Goal: Transaction & Acquisition: Subscribe to service/newsletter

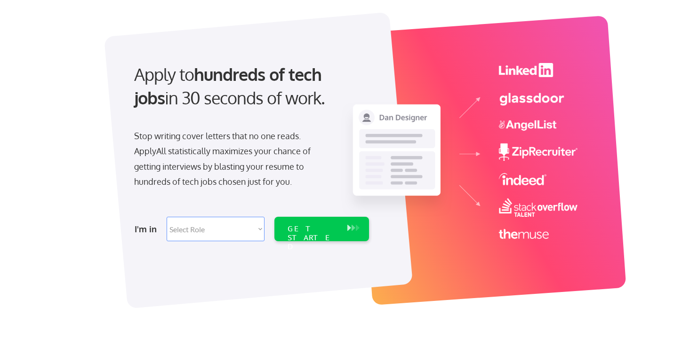
scroll to position [48, 0]
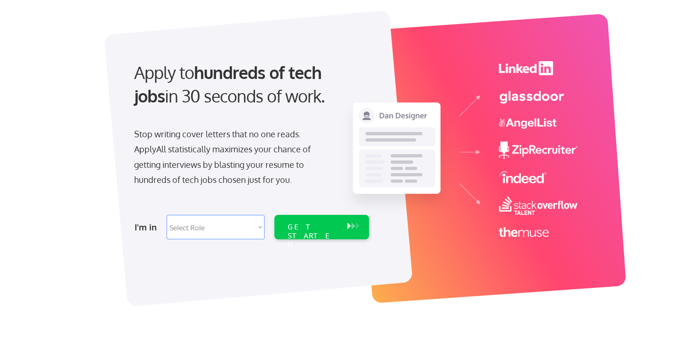
click at [209, 230] on select "Select Role Software Engineering Product Management Customer Success Sales UI/U…" at bounding box center [216, 227] width 98 height 24
select select ""design""
click at [315, 226] on div "GET STARTED" at bounding box center [313, 236] width 50 height 27
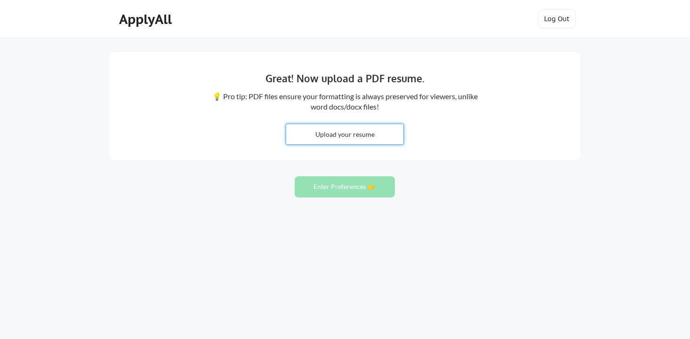
click at [341, 133] on input "file" at bounding box center [344, 134] width 117 height 20
type input "C:\fakepath\IDResume2025.pdf"
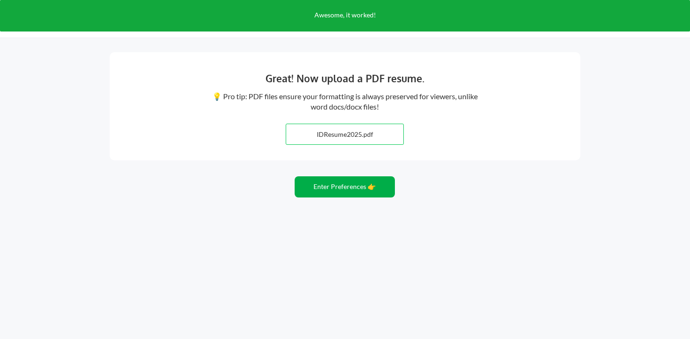
click at [323, 193] on button "Enter Preferences 👉" at bounding box center [345, 186] width 100 height 21
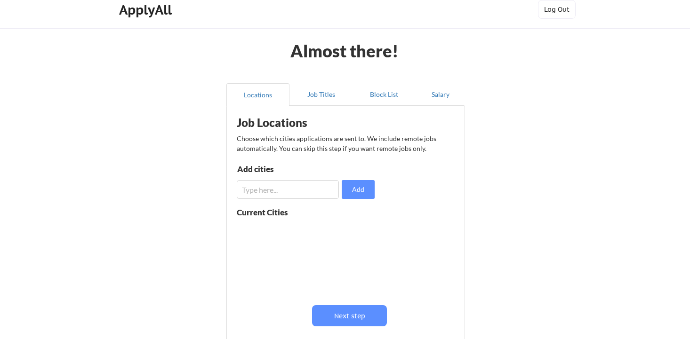
scroll to position [10, 0]
click at [256, 187] on input "input" at bounding box center [288, 189] width 102 height 19
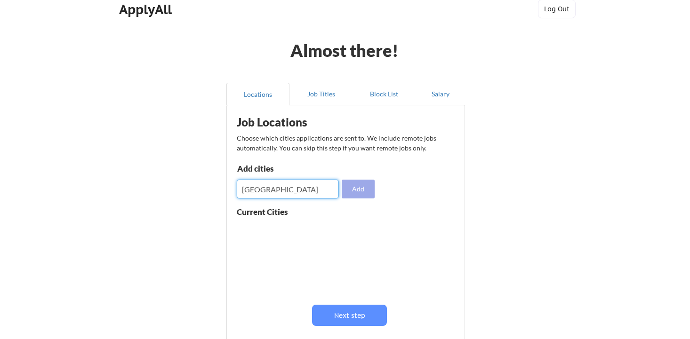
type input "charleston"
click at [354, 189] on button "Add" at bounding box center [358, 189] width 33 height 19
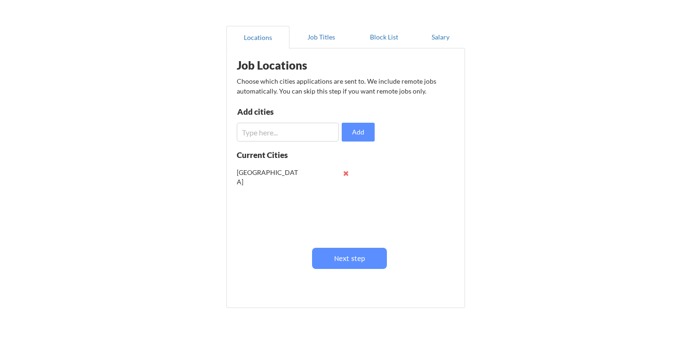
scroll to position [69, 0]
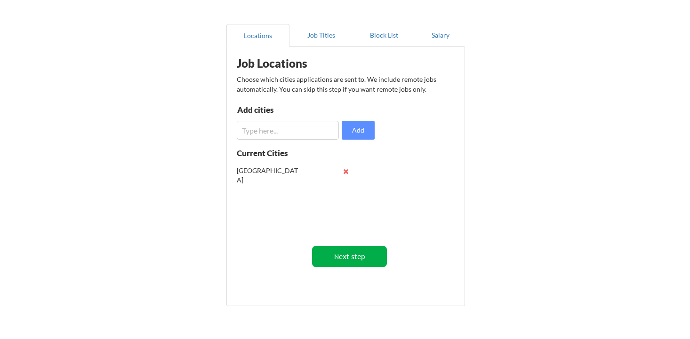
click at [337, 261] on button "Next step" at bounding box center [349, 256] width 75 height 21
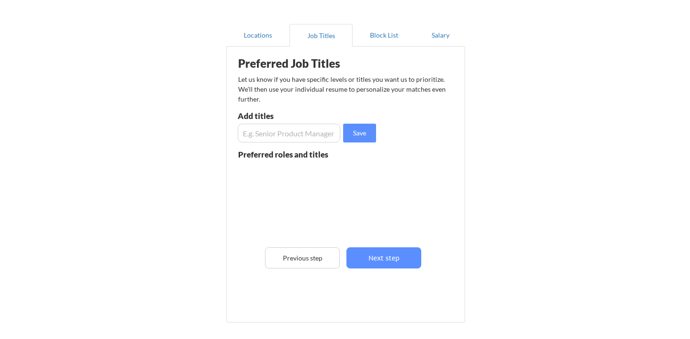
click at [261, 133] on input "input" at bounding box center [289, 133] width 103 height 19
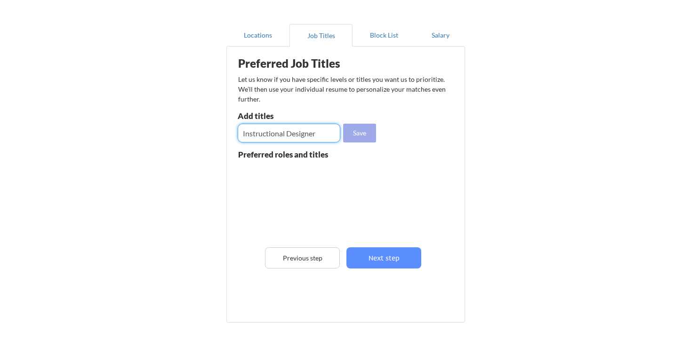
type input "Instructional Designer"
click at [369, 136] on button "Save" at bounding box center [359, 133] width 33 height 19
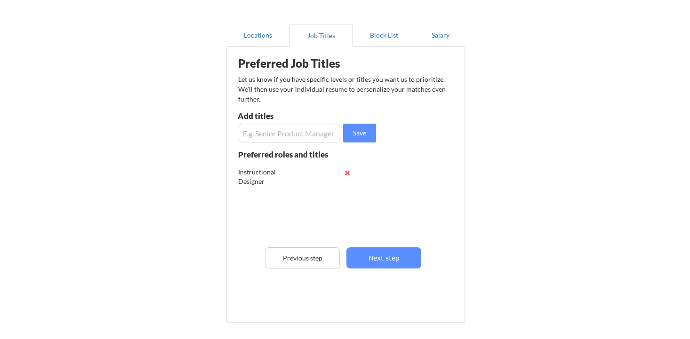
click at [263, 139] on input "input" at bounding box center [289, 133] width 103 height 19
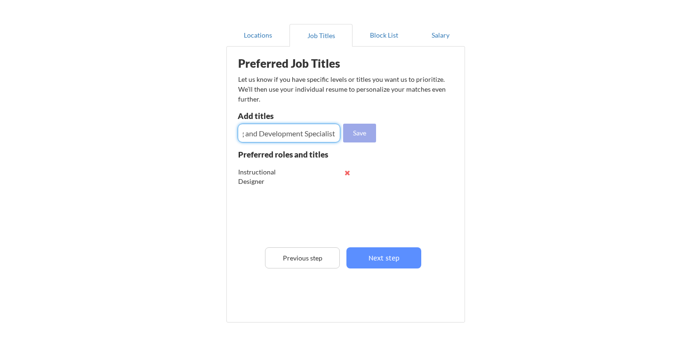
type input "Learning and Development Specialist"
click at [363, 133] on button "Save" at bounding box center [359, 133] width 33 height 19
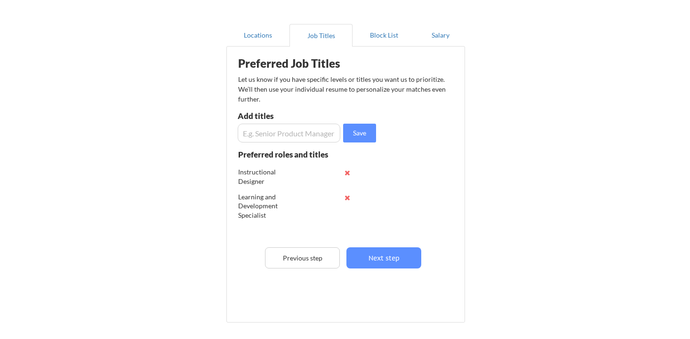
click at [252, 131] on input "input" at bounding box center [289, 133] width 103 height 19
type input "Learning Experience Designer"
click at [360, 134] on button "Save" at bounding box center [359, 133] width 33 height 19
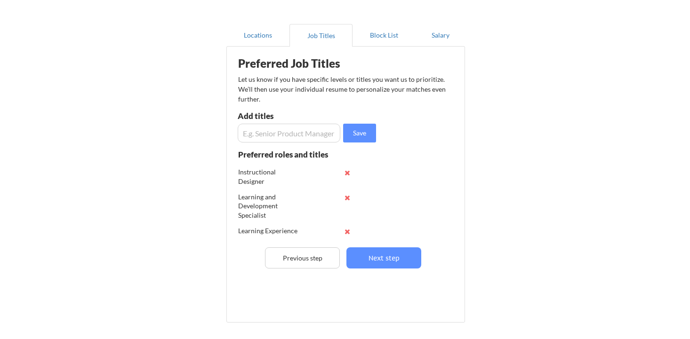
click at [261, 132] on input "input" at bounding box center [289, 133] width 103 height 19
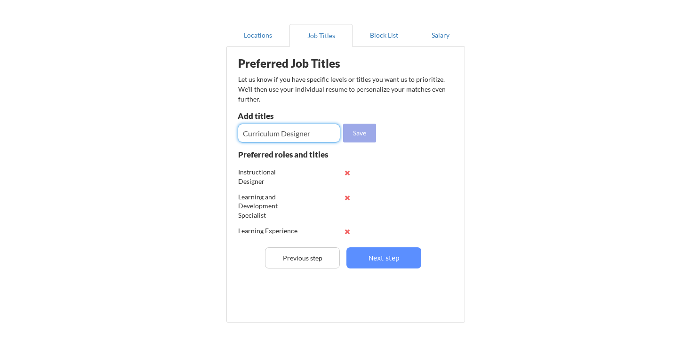
type input "Curriculum Designer"
click at [367, 136] on button "Save" at bounding box center [359, 133] width 33 height 19
click at [249, 132] on input "input" at bounding box center [289, 133] width 103 height 19
type input "eLearning Developer"
click at [360, 134] on button "Save" at bounding box center [359, 133] width 33 height 19
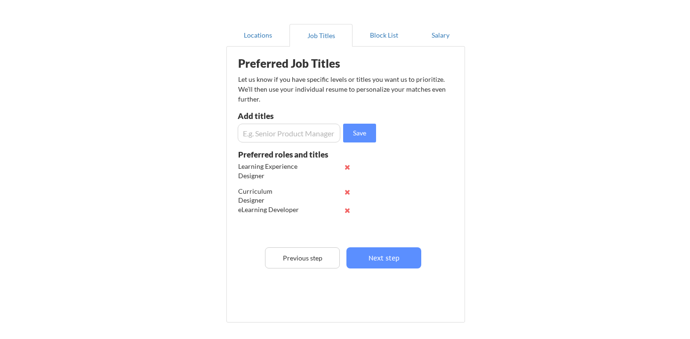
scroll to position [65, 0]
click at [287, 131] on input "input" at bounding box center [289, 133] width 103 height 19
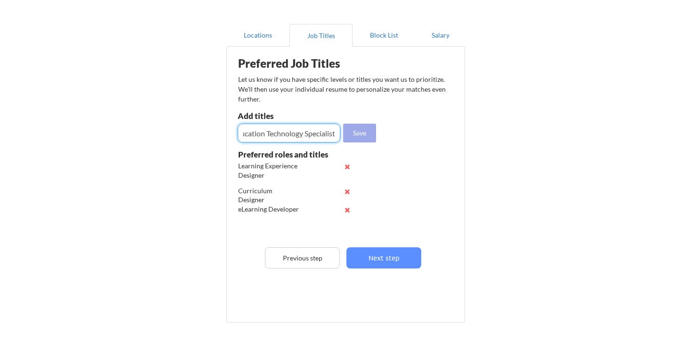
type input "Education Technology Specialist"
click at [366, 137] on button "Save" at bounding box center [359, 133] width 33 height 19
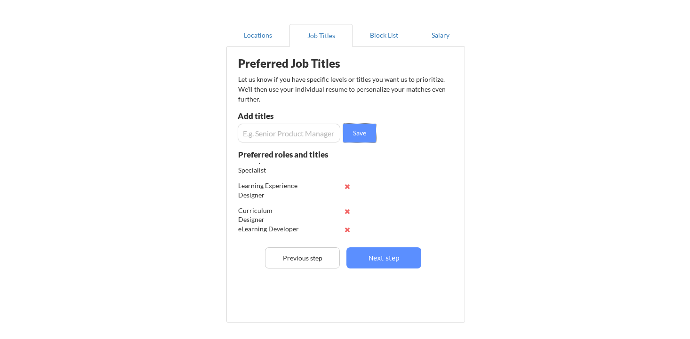
scroll to position [90, 0]
click at [278, 135] on input "input" at bounding box center [289, 133] width 103 height 19
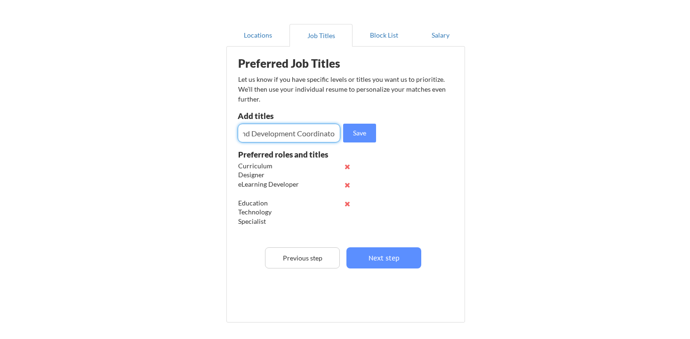
scroll to position [0, 36]
type input "Training and Development Coordinator"
click at [366, 132] on button "Save" at bounding box center [359, 133] width 33 height 19
click at [292, 127] on input "input" at bounding box center [289, 133] width 103 height 19
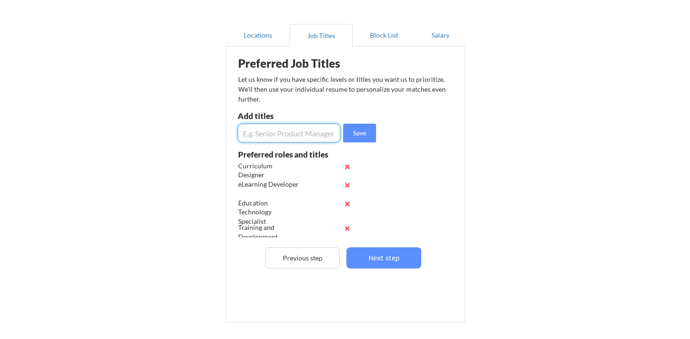
paste input "Organizational Development Specialist"
type input "Organizational Development Specialist"
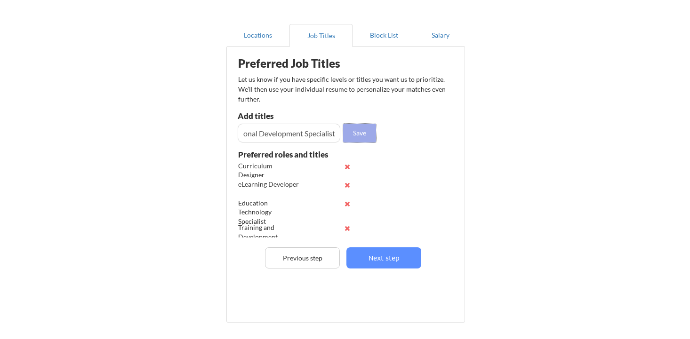
scroll to position [0, 0]
click at [350, 135] on button "Save" at bounding box center [359, 133] width 33 height 19
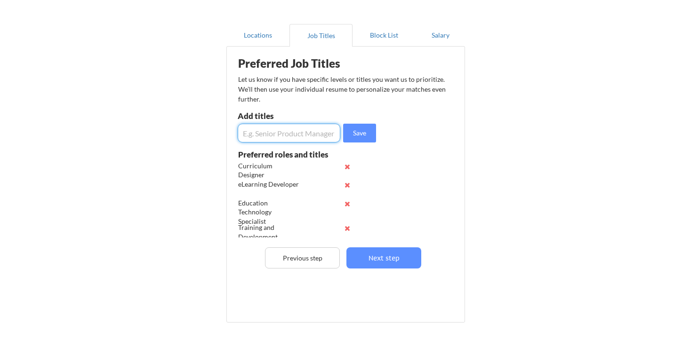
click at [259, 138] on input "input" at bounding box center [289, 133] width 103 height 19
paste input "Learning Designer"
type input "Learning Designer"
click at [352, 135] on button "Save" at bounding box center [359, 133] width 33 height 19
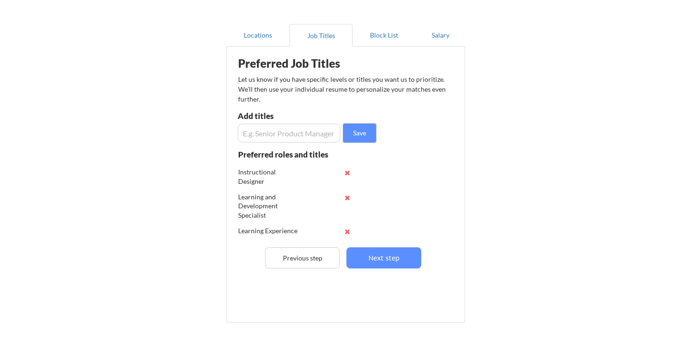
click at [249, 137] on input "input" at bounding box center [289, 133] width 103 height 19
paste input "Learning Program Manager"
type input "Learning Program Manager"
click at [350, 132] on button "Save" at bounding box center [359, 133] width 33 height 19
click at [286, 133] on input "input" at bounding box center [289, 133] width 103 height 19
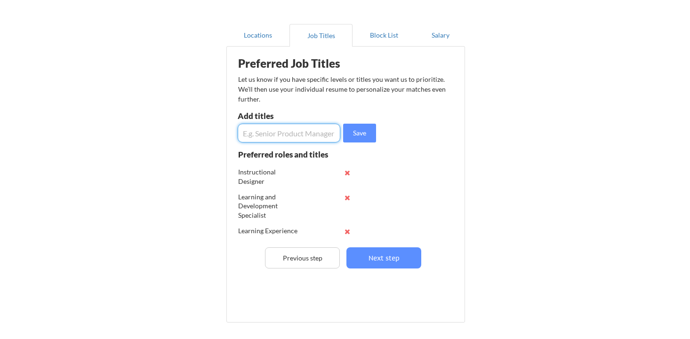
paste input "Learning Solutions Specialist"
type input "Learning Solutions Specialist"
click at [359, 137] on button "Save" at bounding box center [359, 133] width 33 height 19
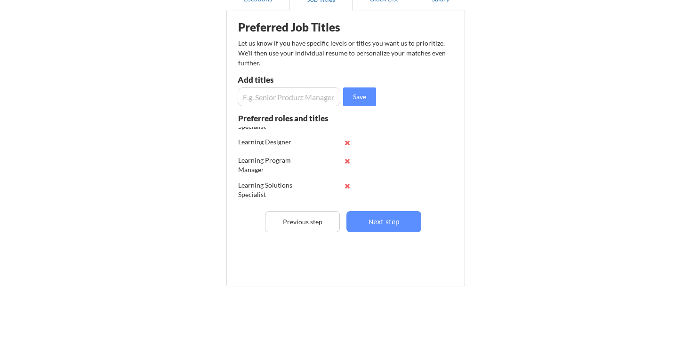
scroll to position [116, 0]
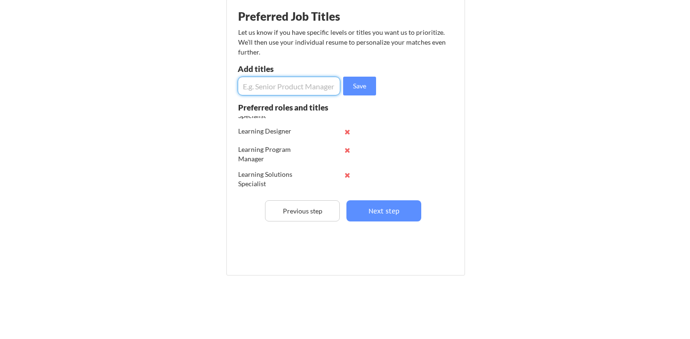
click at [281, 83] on input "input" at bounding box center [289, 86] width 103 height 19
paste input "Talent Development Specialist"
type input "Talent Development Specialist"
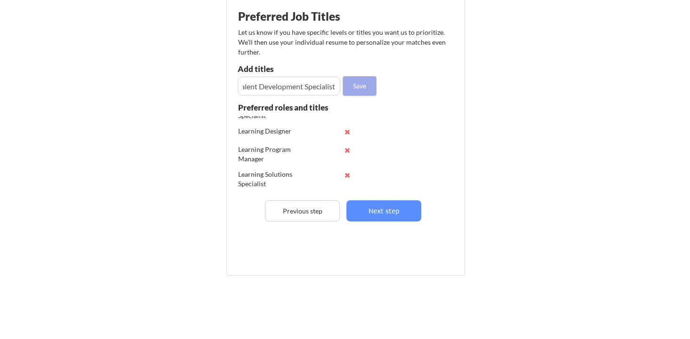
scroll to position [0, 0]
click at [359, 88] on button "Save" at bounding box center [359, 86] width 33 height 19
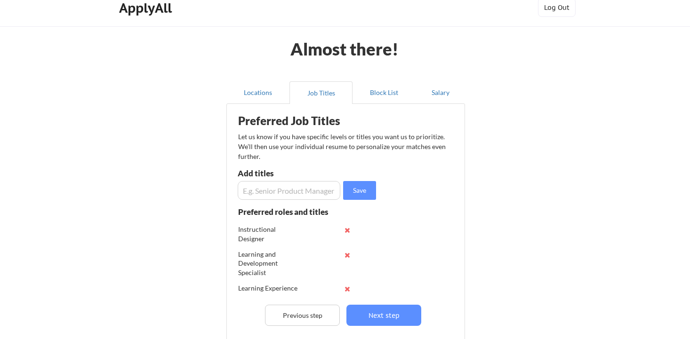
scroll to position [2, 0]
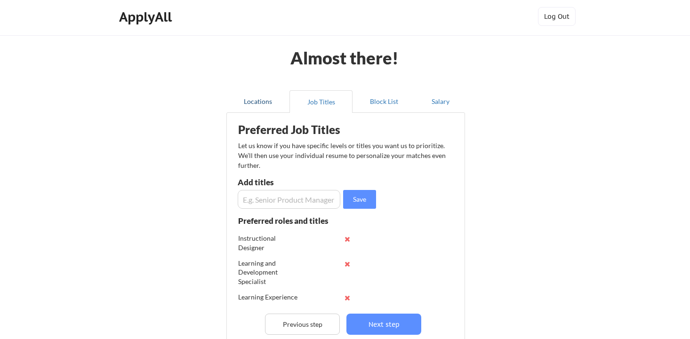
click at [259, 106] on button "Locations" at bounding box center [257, 101] width 63 height 23
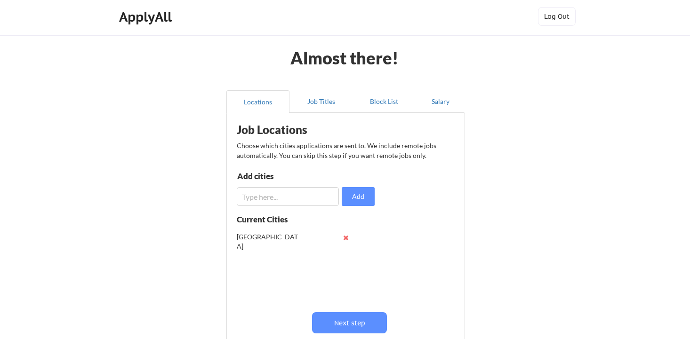
click at [345, 235] on button at bounding box center [345, 237] width 7 height 7
click at [267, 197] on input "input" at bounding box center [288, 196] width 102 height 19
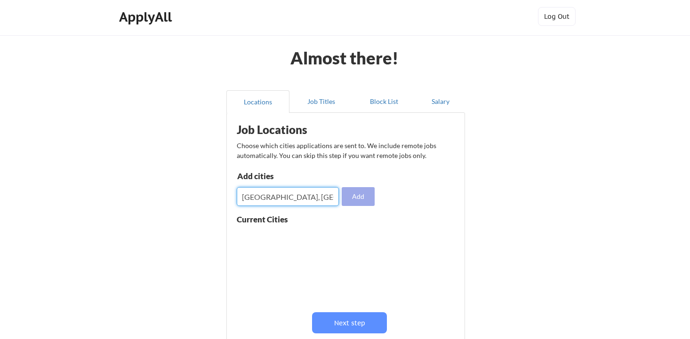
type input "[GEOGRAPHIC_DATA], [GEOGRAPHIC_DATA]"
click at [364, 201] on button "Add" at bounding box center [358, 196] width 33 height 19
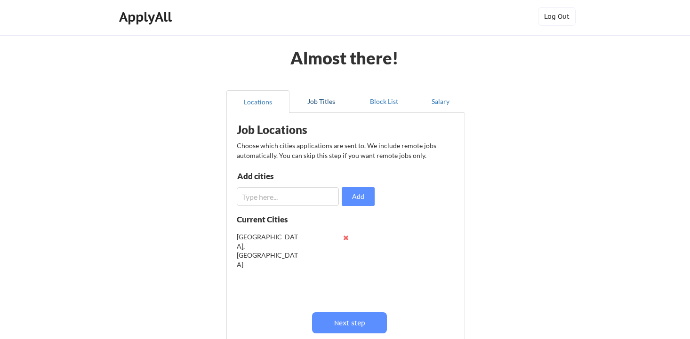
click at [325, 98] on button "Job Titles" at bounding box center [320, 101] width 63 height 23
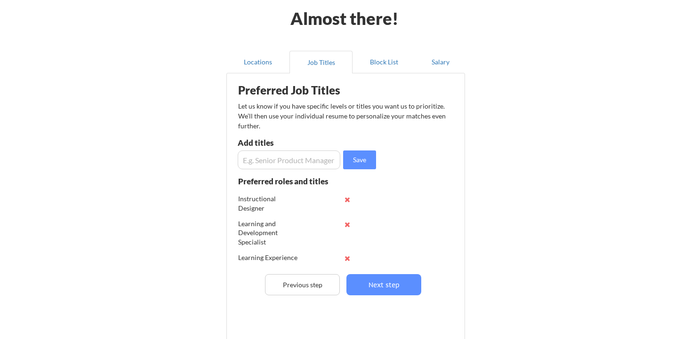
scroll to position [45, 0]
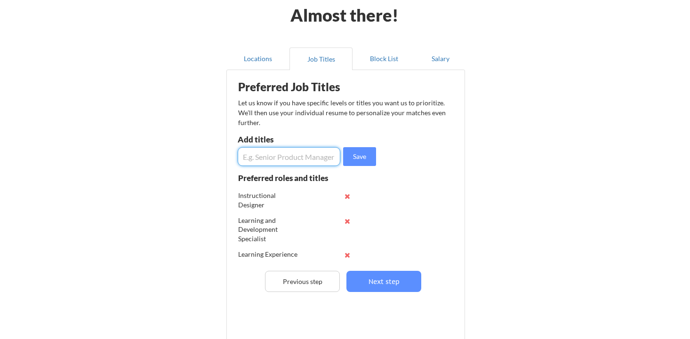
click at [320, 159] on input "input" at bounding box center [289, 156] width 103 height 19
type input "Product Manager"
click at [363, 154] on button "Save" at bounding box center [359, 156] width 33 height 19
click at [289, 157] on input "input" at bounding box center [289, 156] width 103 height 19
type input "Project Manager"
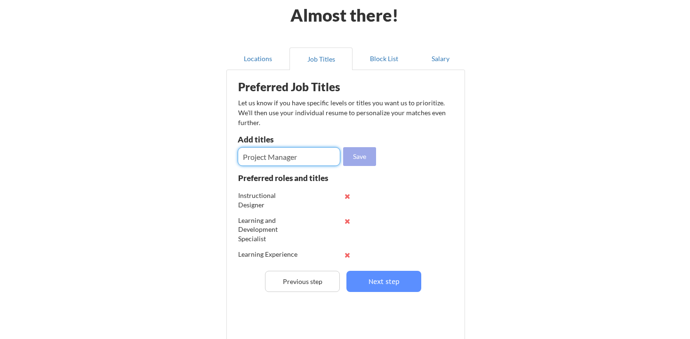
click at [363, 159] on button "Save" at bounding box center [359, 156] width 33 height 19
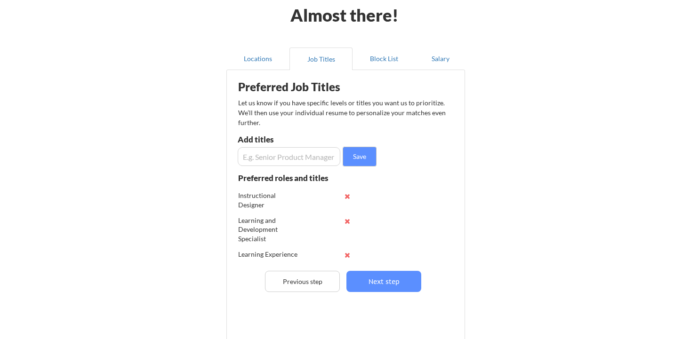
click at [258, 163] on input "input" at bounding box center [289, 156] width 103 height 19
paste input "Training Designer"
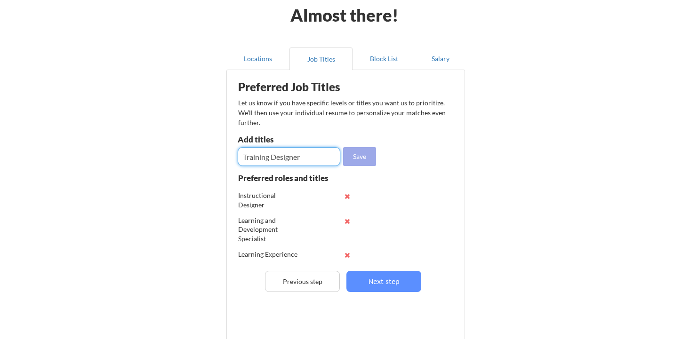
type input "Training Designer"
click at [360, 160] on button "Save" at bounding box center [359, 156] width 33 height 19
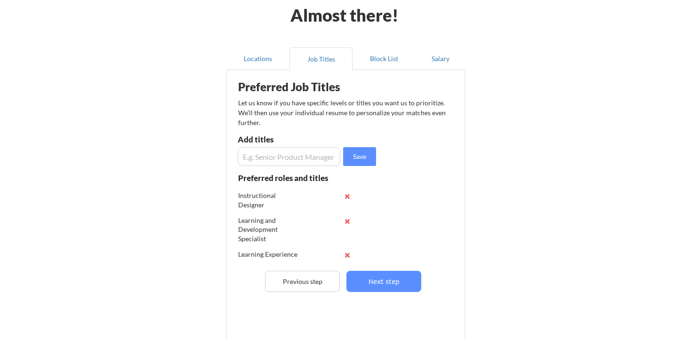
click at [289, 153] on input "input" at bounding box center [289, 156] width 103 height 19
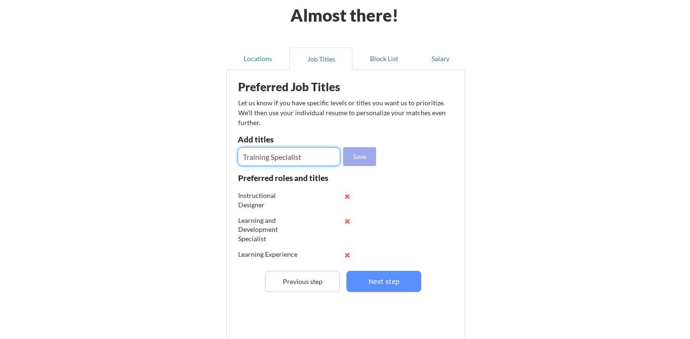
type input "Training Specialist"
click at [365, 156] on button "Save" at bounding box center [359, 156] width 33 height 19
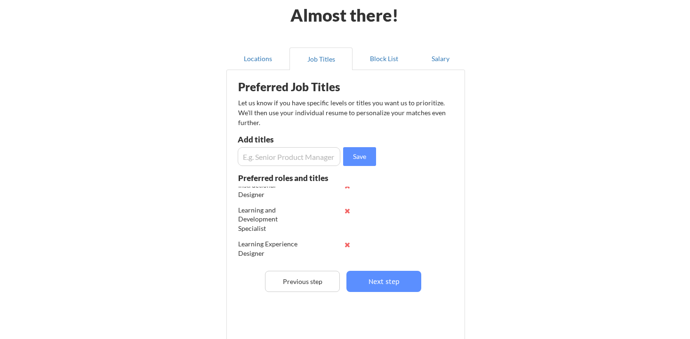
scroll to position [0, 0]
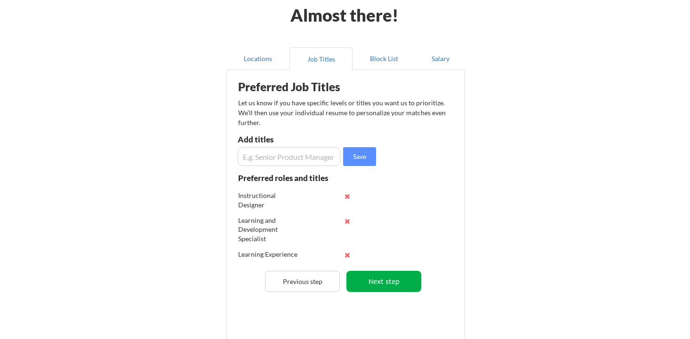
click at [373, 279] on button "Next step" at bounding box center [383, 281] width 75 height 21
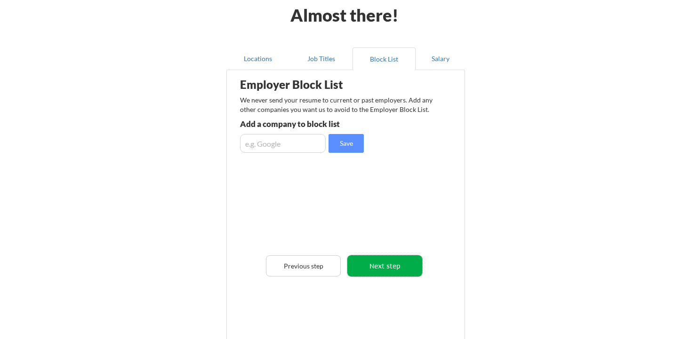
click at [396, 267] on button "Next step" at bounding box center [384, 266] width 75 height 21
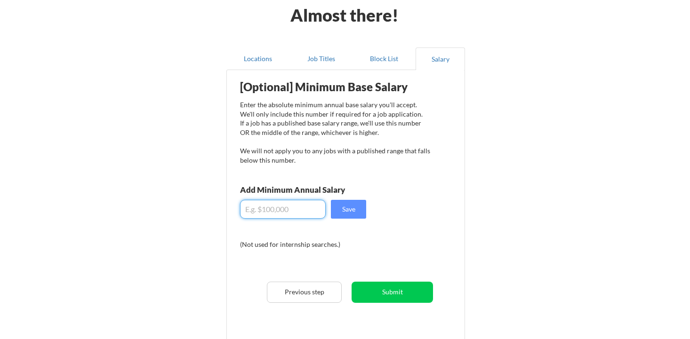
click at [287, 211] on input "input" at bounding box center [283, 209] width 86 height 19
click at [304, 214] on input "input" at bounding box center [283, 209] width 86 height 19
type input "$70,000"
click at [348, 215] on button "Save" at bounding box center [348, 209] width 35 height 19
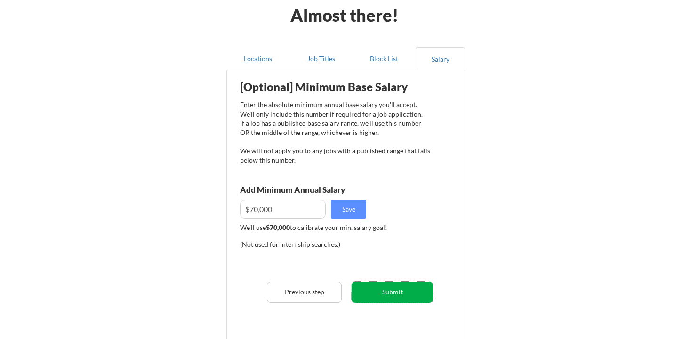
click at [373, 294] on button "Submit" at bounding box center [392, 292] width 81 height 21
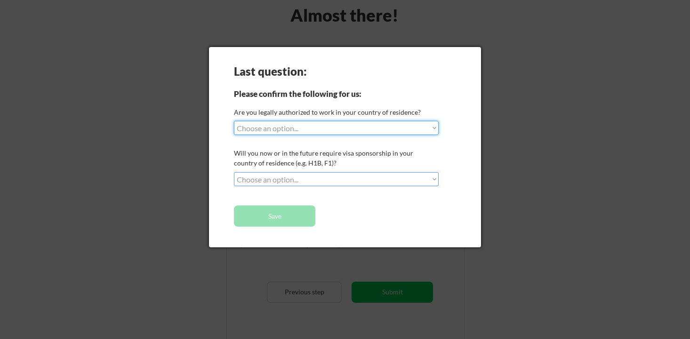
click at [268, 127] on select "Choose an option... Yes, I am a US Citizen Yes, I am a Canadian Citizen Yes, I …" at bounding box center [336, 128] width 205 height 14
select select ""yes__i_am_a_us_citizen""
click at [277, 179] on select "Choose an option... No, I will not need sponsorship Yes, I will need sponsorship" at bounding box center [336, 179] width 205 height 14
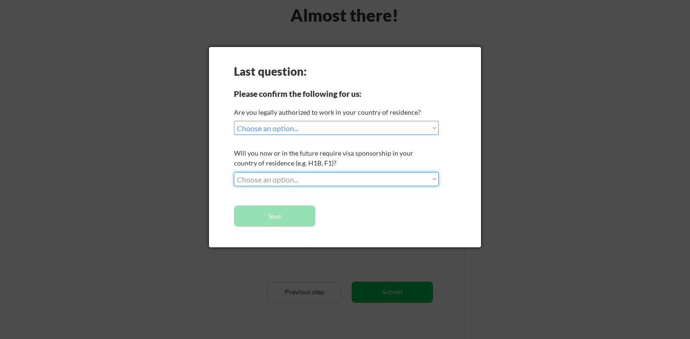
select select ""no__i_will_not_need_sponsorship""
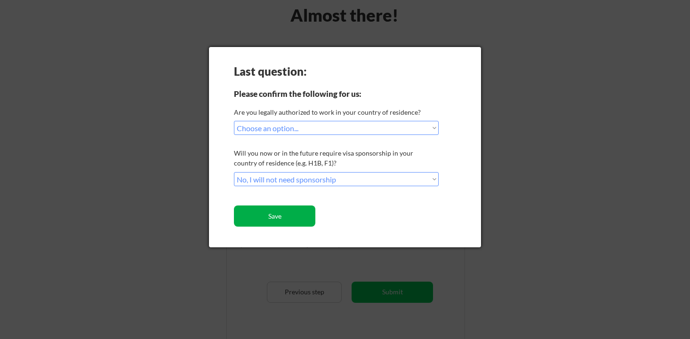
click at [281, 224] on button "Save" at bounding box center [274, 216] width 81 height 21
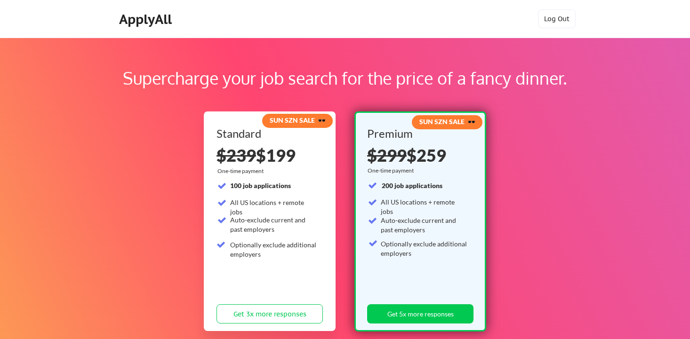
click at [256, 231] on div "Auto-exclude current and past employers" at bounding box center [273, 225] width 87 height 18
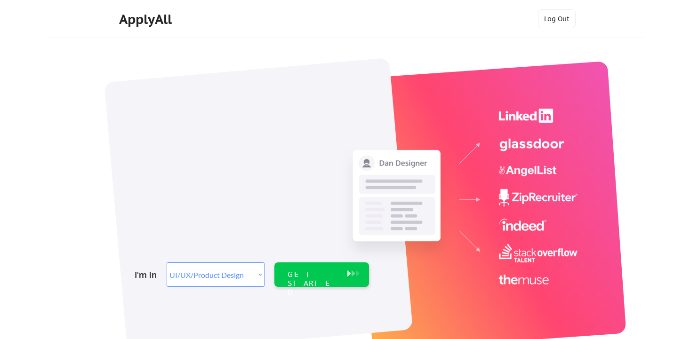
select select ""design""
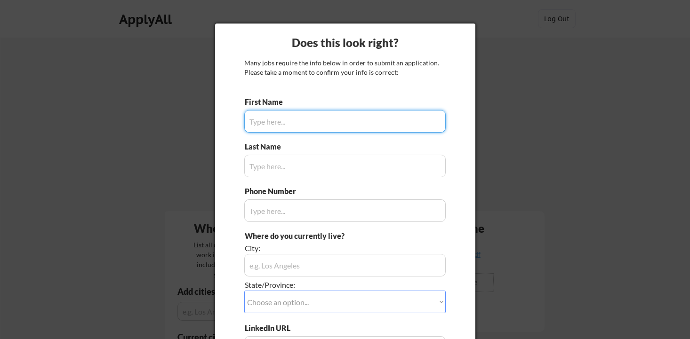
click at [268, 128] on input "input" at bounding box center [344, 121] width 201 height 23
type input "Emma"
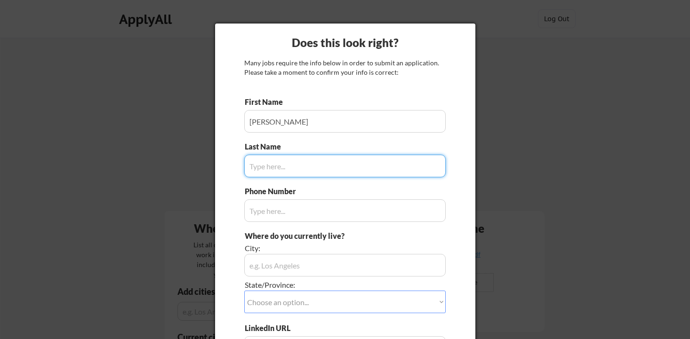
click at [269, 175] on input "input" at bounding box center [344, 166] width 201 height 23
type input "Straight"
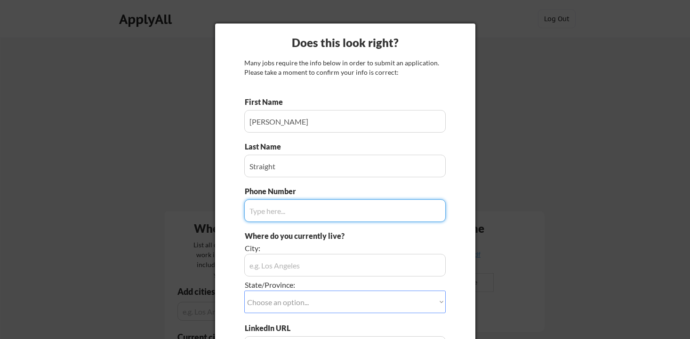
click at [271, 221] on input "input" at bounding box center [344, 211] width 201 height 23
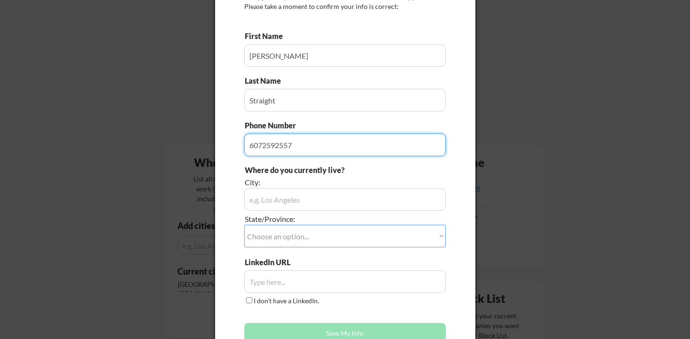
scroll to position [77, 0]
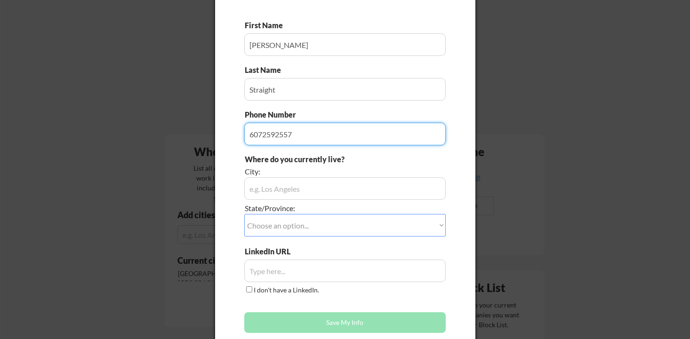
type input "6072592557"
click at [267, 186] on input "input" at bounding box center [344, 188] width 201 height 23
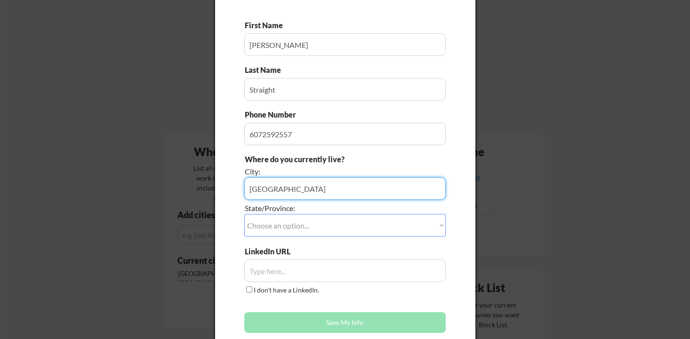
type input "Charleston"
click at [272, 232] on select "Choose an option... Other/Not Applicable Alabama Alaska Alberta Arizona Arkansa…" at bounding box center [344, 225] width 201 height 23
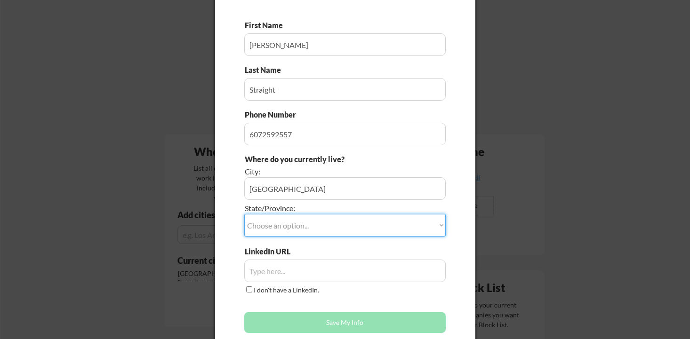
select select ""South Carolina""
click at [276, 269] on input "input" at bounding box center [344, 271] width 201 height 23
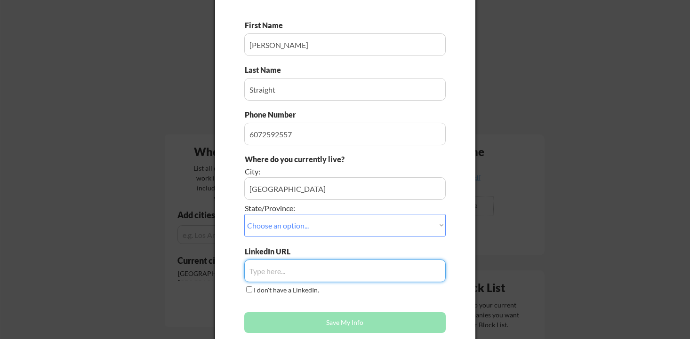
paste input "[URL][DOMAIN_NAME]"
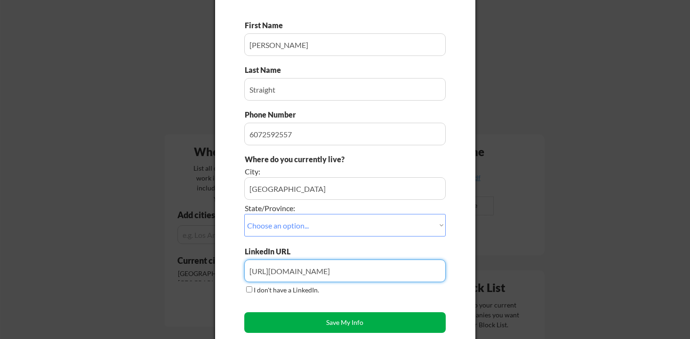
type input "[URL][DOMAIN_NAME]"
click at [299, 317] on button "Save My Info" at bounding box center [344, 322] width 201 height 21
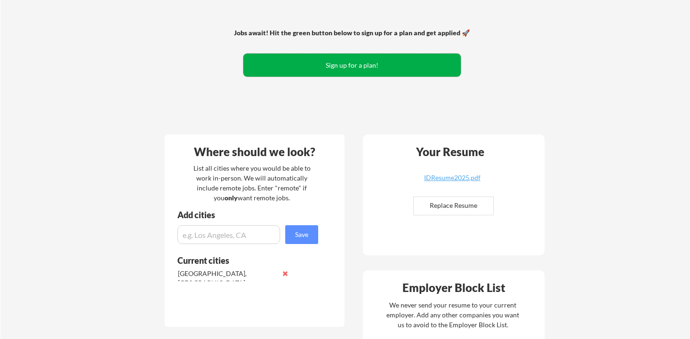
click at [292, 64] on button "Sign up for a plan!" at bounding box center [351, 65] width 217 height 23
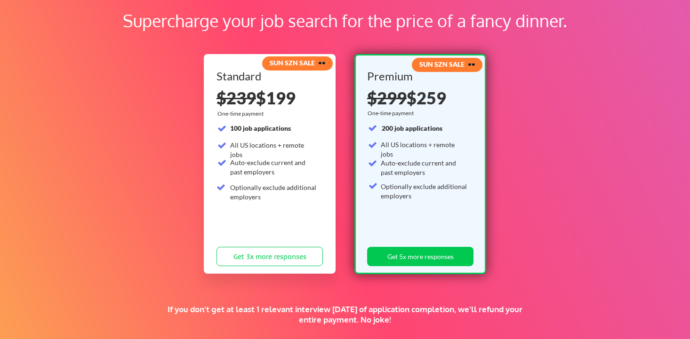
scroll to position [213, 0]
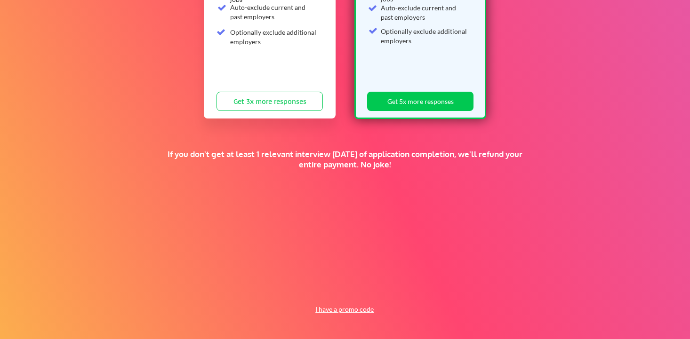
click at [330, 310] on button "I have a promo code" at bounding box center [344, 309] width 69 height 11
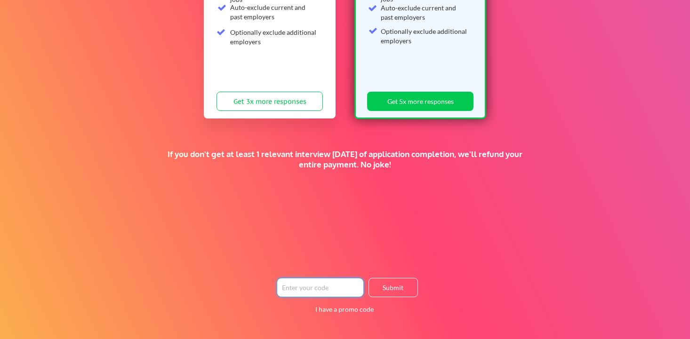
click at [289, 289] on input "input" at bounding box center [320, 287] width 87 height 19
paste input "https://www.linkedin.com/in/emma-s-227672105/"
drag, startPoint x: 358, startPoint y: 289, endPoint x: 242, endPoint y: 283, distance: 116.4
click at [242, 283] on div "Supercharge your job search for the price of a fancy dinner. SUN SZN SALE 🕶️ St…" at bounding box center [345, 82] width 690 height 514
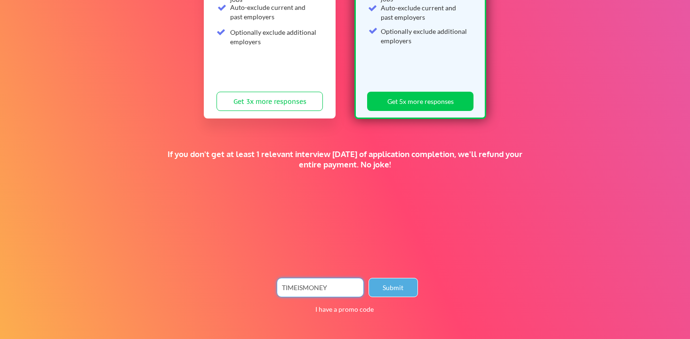
type input "TIMEISMONEY"
click at [397, 289] on button "Submit" at bounding box center [392, 287] width 49 height 19
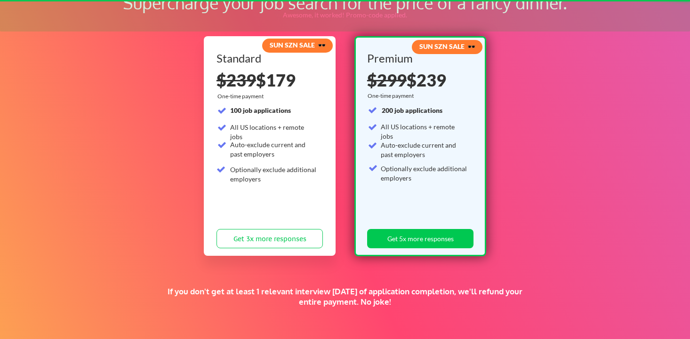
scroll to position [65, 0]
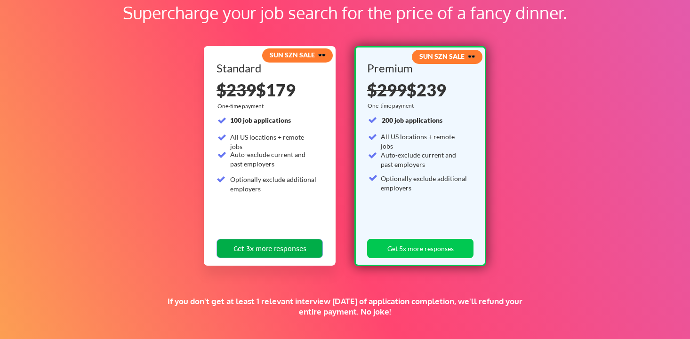
click at [302, 251] on button "Get 3x more responses" at bounding box center [269, 248] width 106 height 19
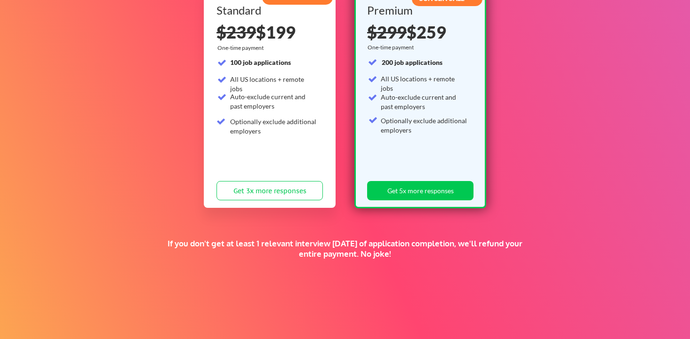
scroll to position [213, 0]
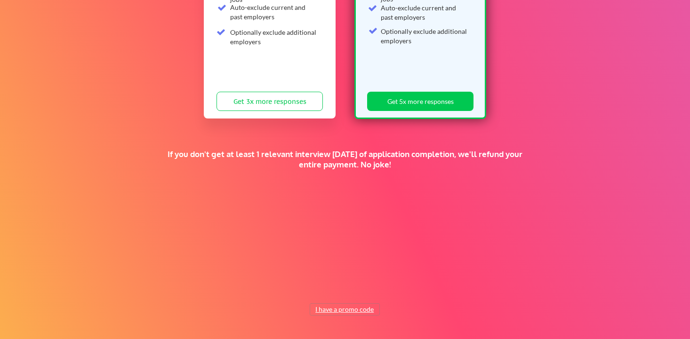
click at [333, 313] on button "I have a promo code" at bounding box center [344, 309] width 69 height 11
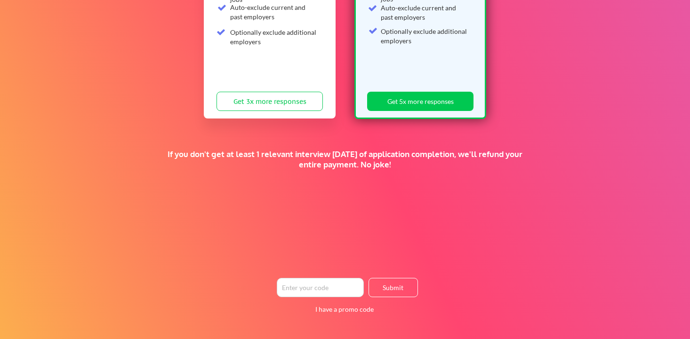
click at [313, 287] on input "input" at bounding box center [320, 287] width 87 height 19
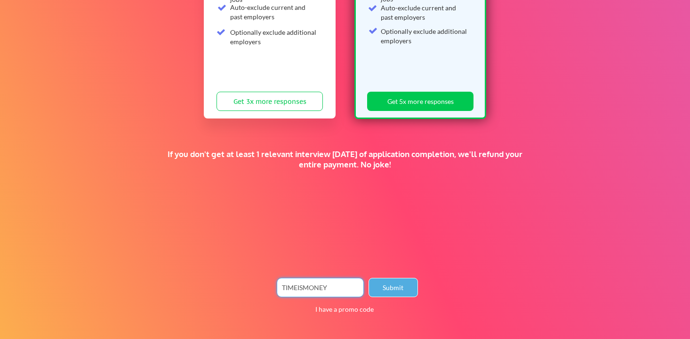
type input "TIMEISMONEY"
click at [401, 289] on button "Submit" at bounding box center [392, 287] width 49 height 19
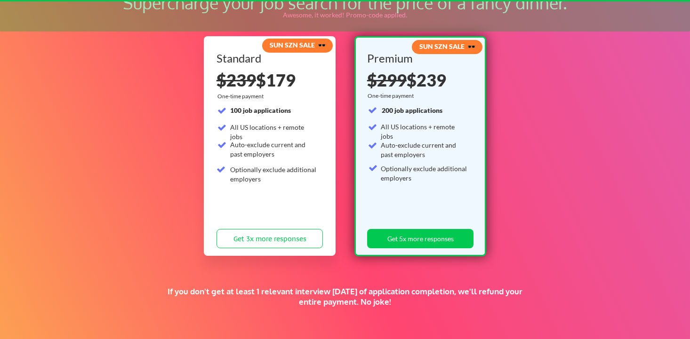
scroll to position [65, 0]
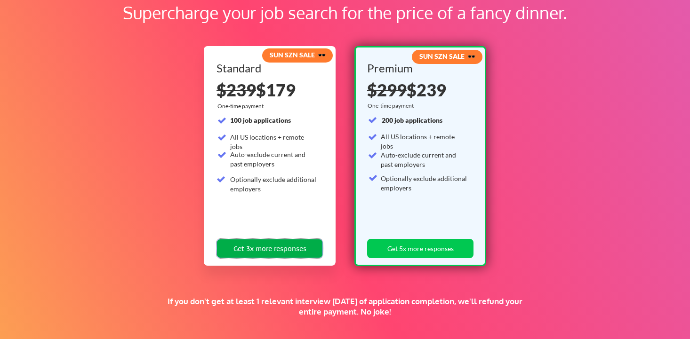
click at [266, 247] on button "Get 3x more responses" at bounding box center [269, 248] width 106 height 19
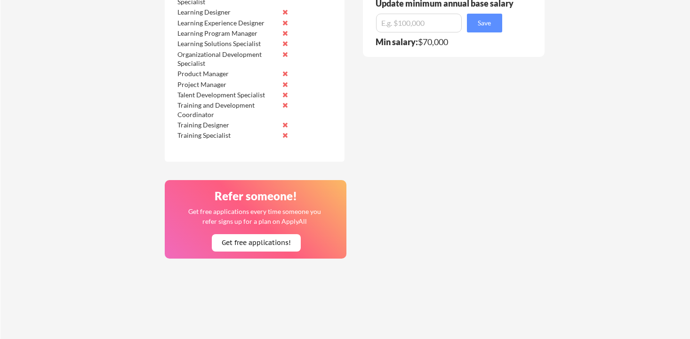
scroll to position [662, 0]
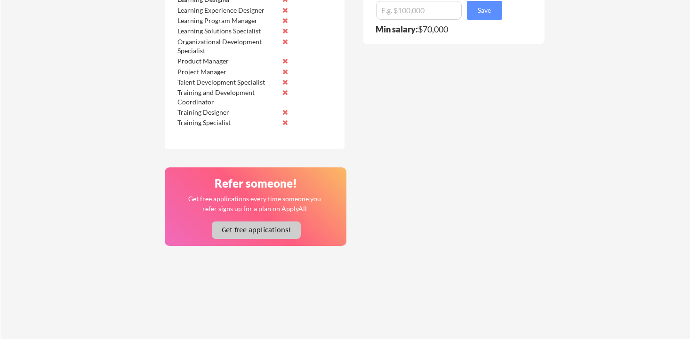
click at [258, 231] on button "Get free applications!" at bounding box center [256, 230] width 89 height 17
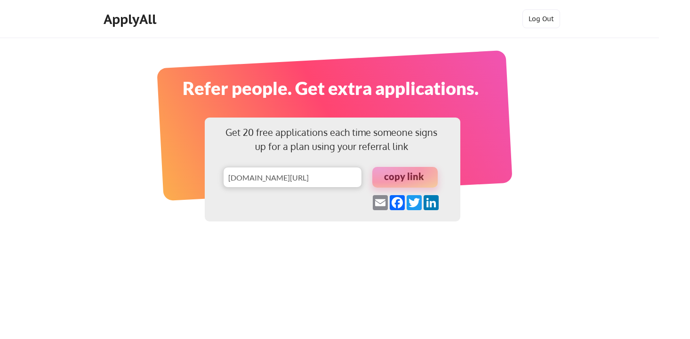
click at [408, 179] on div at bounding box center [404, 177] width 65 height 21
click at [385, 200] on link "Email" at bounding box center [380, 202] width 17 height 15
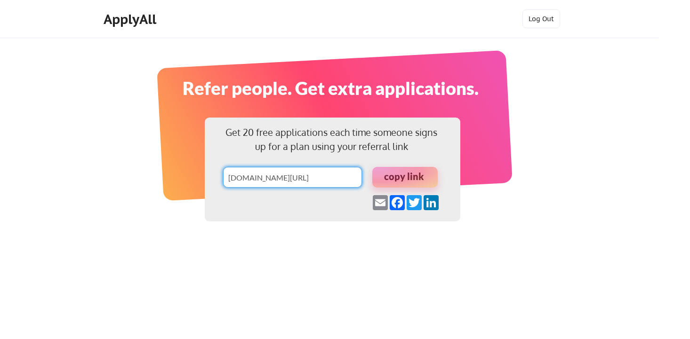
scroll to position [0, 96]
drag, startPoint x: 227, startPoint y: 178, endPoint x: 391, endPoint y: 177, distance: 163.8
click at [391, 177] on div "copy link" at bounding box center [333, 177] width 256 height 21
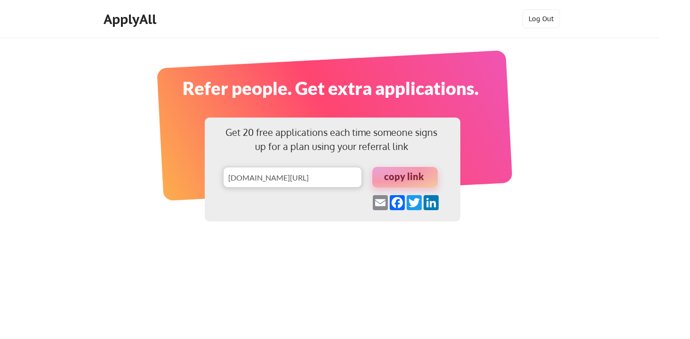
click at [406, 177] on div at bounding box center [404, 177] width 65 height 21
click at [176, 119] on div at bounding box center [335, 125] width 356 height 151
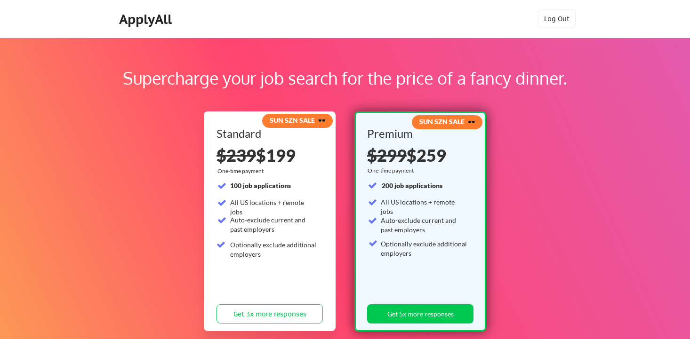
click at [133, 23] on div "ApplyAll" at bounding box center [147, 19] width 56 height 16
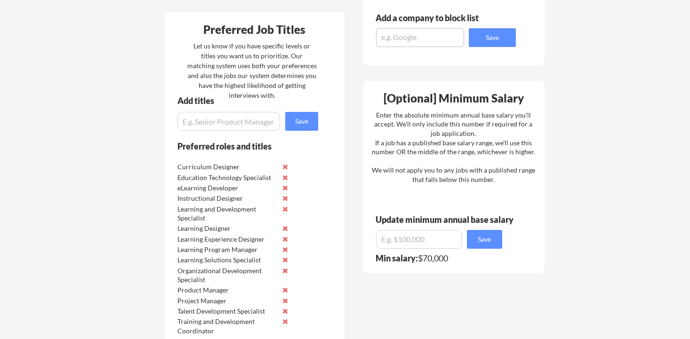
scroll to position [473, 0]
